Goal: Information Seeking & Learning: Check status

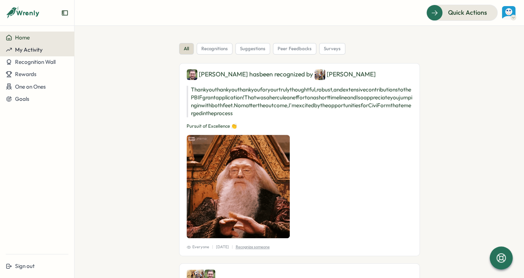
click at [53, 53] on button "My Activity" at bounding box center [37, 50] width 74 height 12
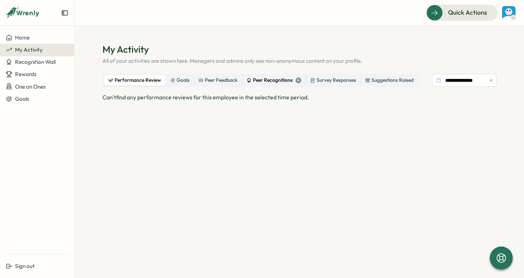
click at [276, 83] on div "Peer Recognitions 4" at bounding box center [274, 80] width 55 height 8
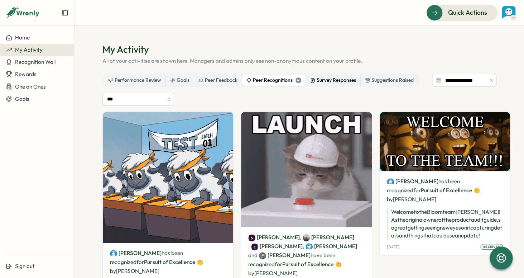
click at [336, 85] on label "Survey Responses" at bounding box center [333, 80] width 54 height 11
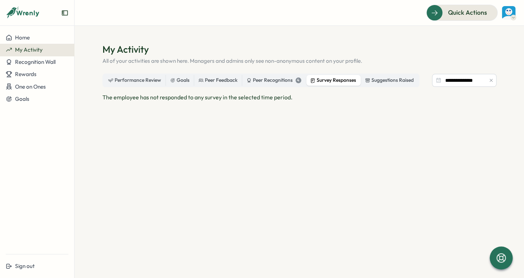
click at [489, 80] on icon "button" at bounding box center [491, 80] width 5 height 5
click at [348, 78] on div "Survey Responses 2" at bounding box center [337, 80] width 54 height 8
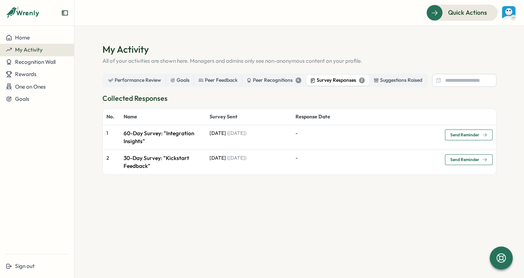
click at [162, 162] on p "30-Day Survey: "Kickstart Feedback"" at bounding box center [163, 162] width 79 height 16
click at [154, 141] on p "60-Day Survey: "Integration Insights"" at bounding box center [163, 137] width 79 height 16
click at [221, 162] on td "[DATE] ( [DATE] )" at bounding box center [249, 161] width 86 height 25
click at [147, 157] on p "30-Day Survey: "Kickstart Feedback"" at bounding box center [163, 162] width 79 height 16
click at [139, 140] on p "60-Day Survey: "Integration Insights"" at bounding box center [163, 137] width 79 height 16
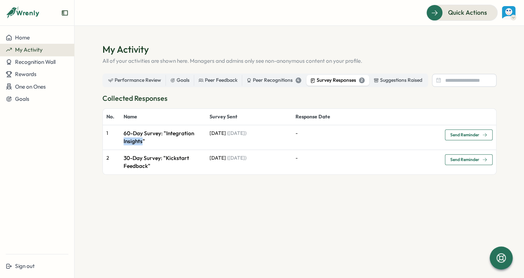
click at [139, 140] on p "60-Day Survey: "Integration Insights"" at bounding box center [163, 137] width 79 height 16
click at [513, 12] on img at bounding box center [509, 13] width 14 height 14
click at [507, 50] on div "My Activity" at bounding box center [496, 49] width 35 height 8
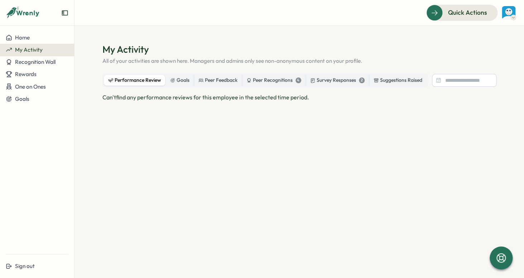
click at [514, 13] on img at bounding box center [509, 13] width 14 height 14
click at [463, 12] on span "Quick Actions" at bounding box center [457, 12] width 39 height 9
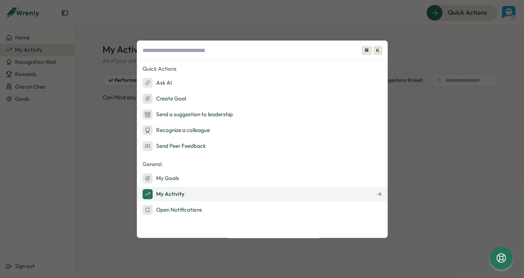
click at [221, 198] on button "My Activity" at bounding box center [262, 194] width 251 height 14
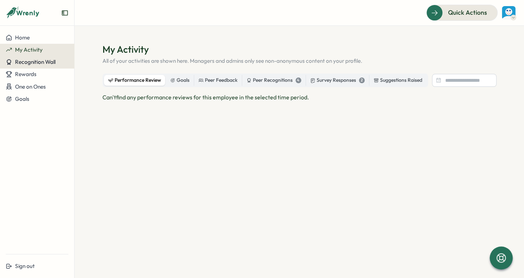
click at [54, 66] on button "Recognition Wall" at bounding box center [37, 62] width 74 height 12
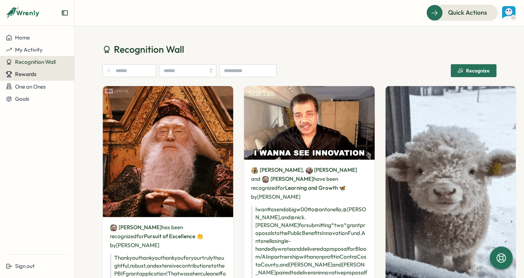
click at [46, 79] on button "Rewards" at bounding box center [37, 74] width 74 height 12
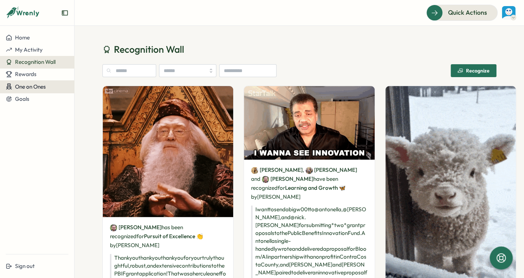
click at [26, 86] on span "One on Ones" at bounding box center [30, 86] width 31 height 7
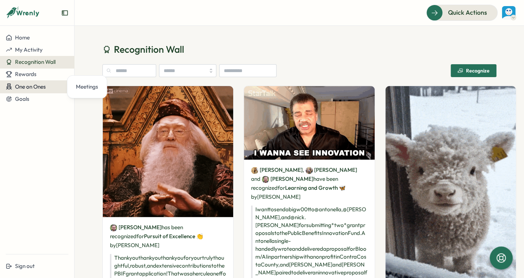
click at [34, 89] on span "One on Ones" at bounding box center [30, 86] width 31 height 7
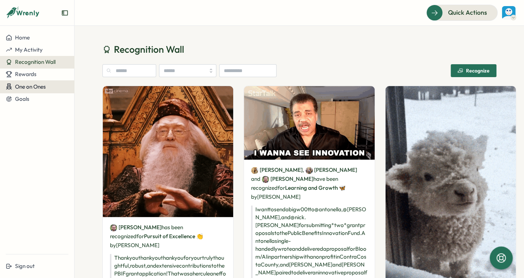
click at [30, 89] on span "One on Ones" at bounding box center [30, 86] width 31 height 7
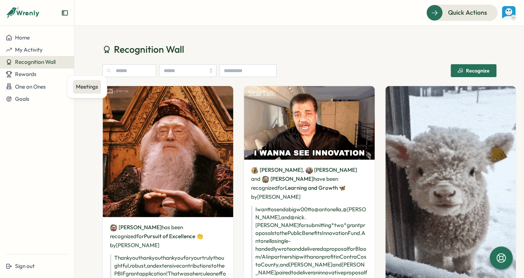
click at [87, 87] on div "Meetings" at bounding box center [87, 87] width 22 height 8
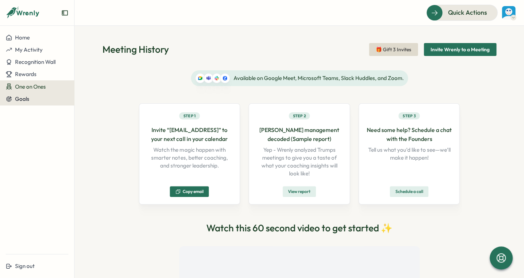
click at [29, 103] on button "Goals" at bounding box center [37, 99] width 74 height 12
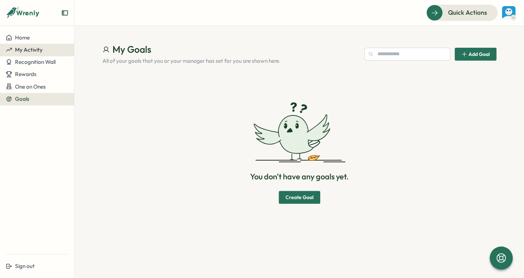
click at [35, 47] on span "My Activity" at bounding box center [29, 49] width 28 height 7
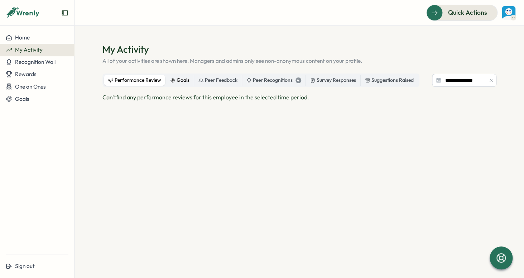
click at [181, 80] on div "Goals" at bounding box center [179, 80] width 19 height 8
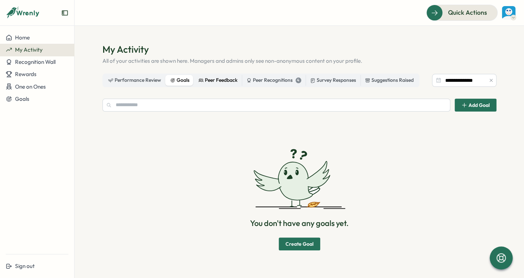
click at [222, 80] on div "Peer Feedback" at bounding box center [218, 80] width 39 height 8
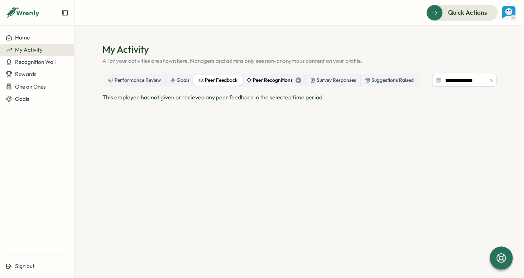
click at [262, 81] on div "Peer Recognitions 4" at bounding box center [274, 80] width 55 height 8
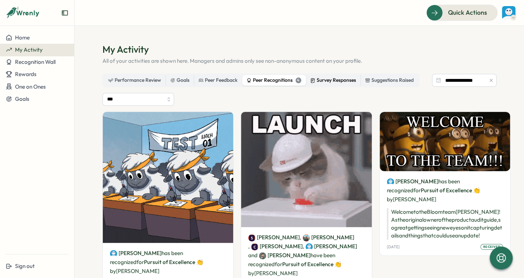
click at [335, 83] on div "Survey Responses" at bounding box center [333, 80] width 46 height 8
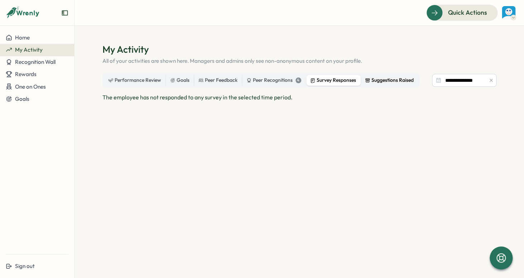
click at [383, 81] on div "Suggestions Raised" at bounding box center [389, 80] width 49 height 8
click at [346, 83] on div "Survey Responses" at bounding box center [333, 80] width 46 height 8
click at [490, 83] on icon "button" at bounding box center [491, 80] width 5 height 5
click at [334, 81] on div "Survey Responses 2" at bounding box center [337, 80] width 54 height 8
